Goal: Information Seeking & Learning: Learn about a topic

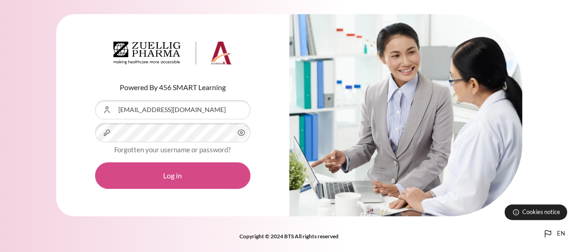
click at [240, 170] on button "Log in" at bounding box center [172, 175] width 155 height 27
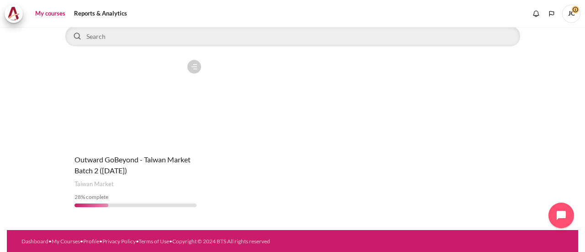
scroll to position [82, 0]
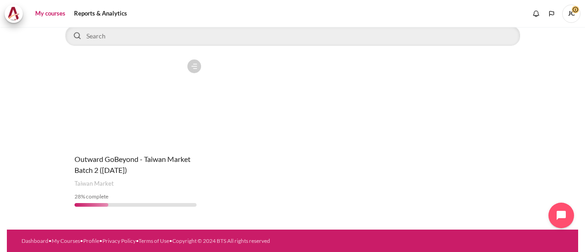
click at [155, 118] on figure "Content" at bounding box center [135, 100] width 141 height 91
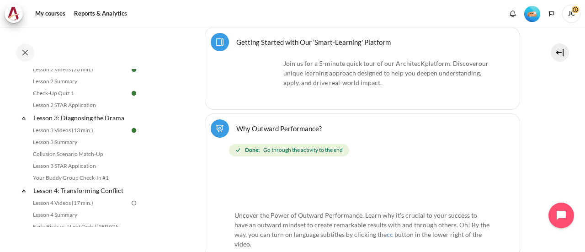
scroll to position [229, 0]
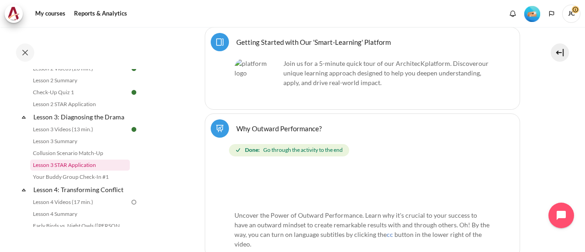
click at [109, 171] on link "Lesson 3 STAR Application" at bounding box center [80, 165] width 100 height 11
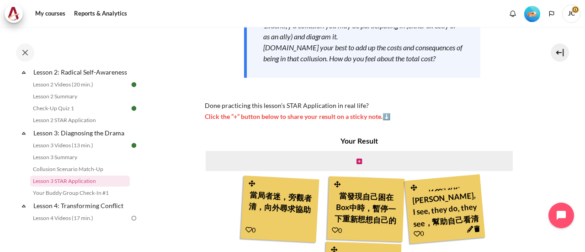
scroll to position [229, 0]
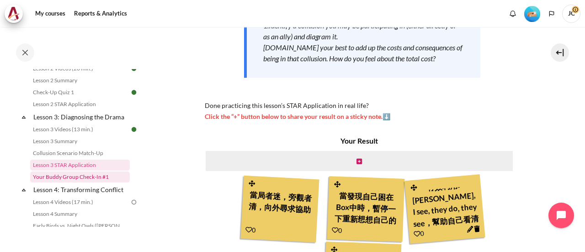
click at [101, 182] on link "Your Buddy Group Check-In #1" at bounding box center [80, 176] width 100 height 11
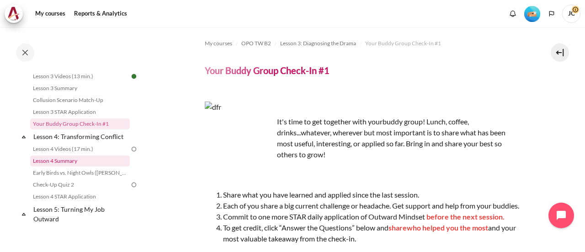
scroll to position [267, 0]
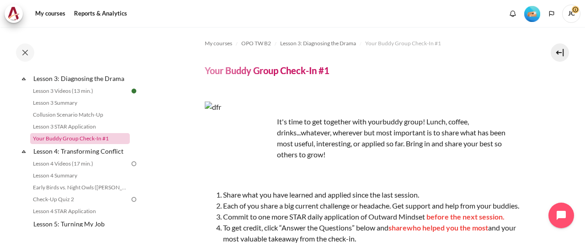
click at [88, 144] on link "Your Buddy Group Check-In #1" at bounding box center [80, 138] width 100 height 11
click at [89, 132] on link "Lesson 3 STAR Application" at bounding box center [80, 126] width 100 height 11
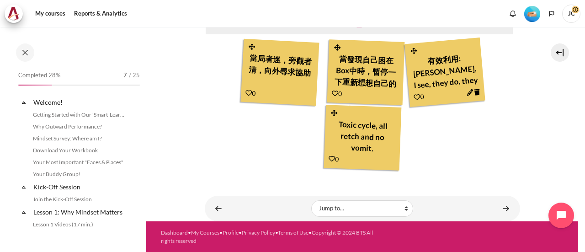
scroll to position [255, 0]
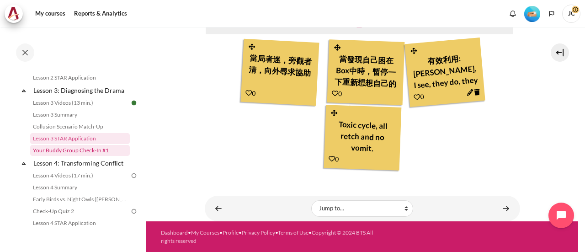
click at [54, 156] on link "Your Buddy Group Check-In #1" at bounding box center [80, 150] width 100 height 11
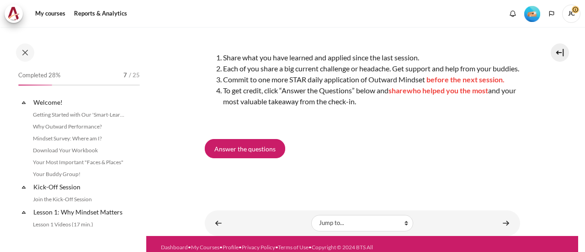
scroll to position [267, 0]
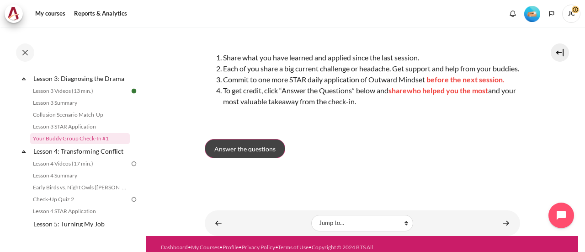
click at [275, 158] on link "Answer the questions" at bounding box center [245, 148] width 80 height 19
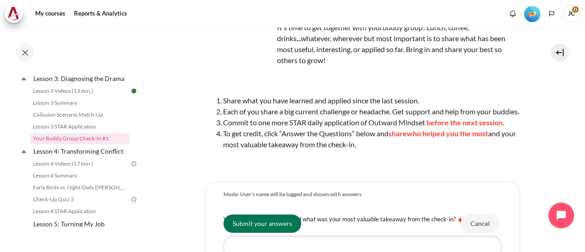
scroll to position [74, 0]
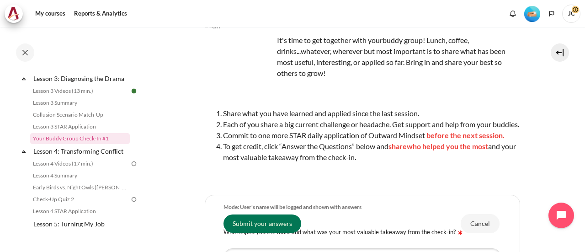
click at [374, 163] on li "To get credit, click “Answer the Questions” below and share who helped you the …" at bounding box center [371, 152] width 297 height 22
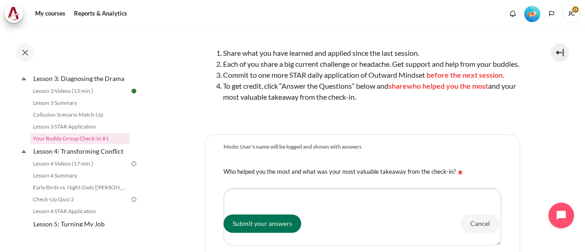
scroll to position [120, 0]
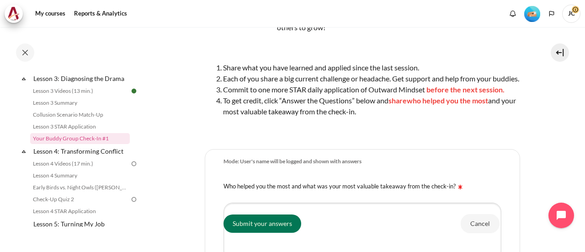
drag, startPoint x: 378, startPoint y: 124, endPoint x: 224, endPoint y: 64, distance: 165.3
click at [224, 64] on ol "Share what you have learned and applied since the last session. Each of you sha…" at bounding box center [362, 89] width 315 height 55
copy ol "Share what you have learned and applied since the last session. Each of you sha…"
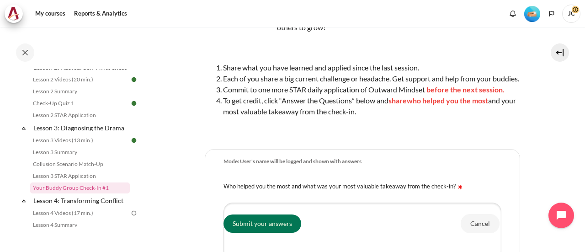
scroll to position [221, 0]
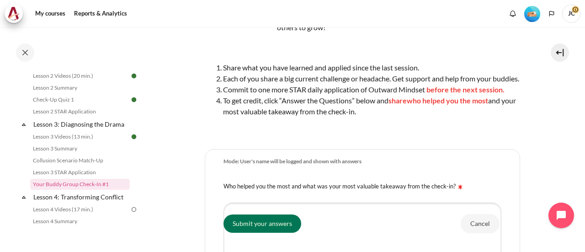
click at [418, 135] on div "It's time to get together with your buddy group! Lunch, coffee, drinks...whatev…" at bounding box center [362, 54] width 315 height 161
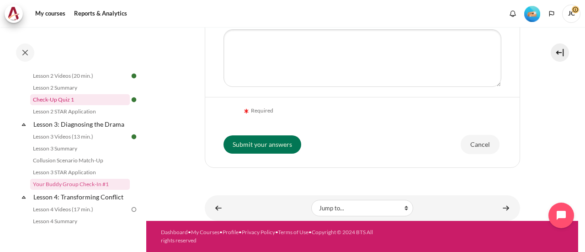
click at [78, 105] on link "Check-Up Quiz 1" at bounding box center [80, 99] width 100 height 11
